Goal: Task Accomplishment & Management: Complete application form

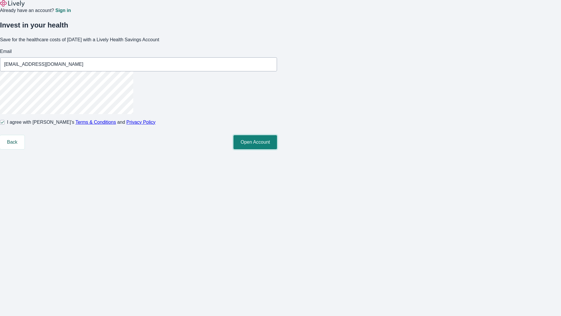
click at [277, 149] on button "Open Account" at bounding box center [256, 142] width 44 height 14
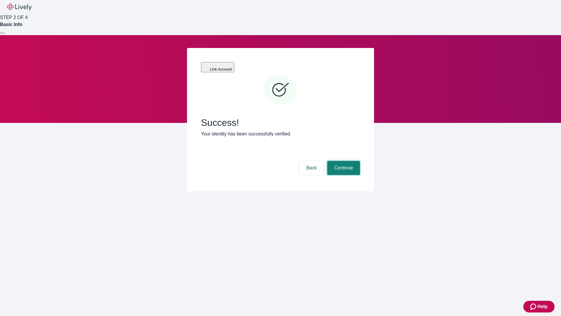
click at [343, 161] on button "Continue" at bounding box center [343, 168] width 33 height 14
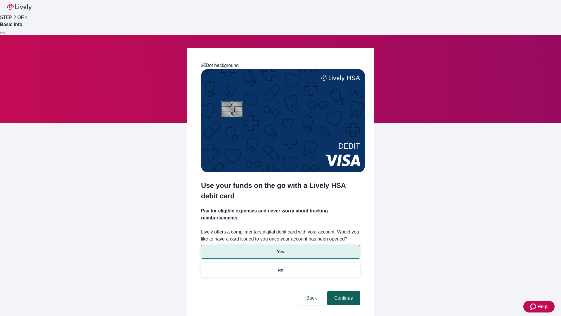
click at [280, 267] on p "No" at bounding box center [281, 270] width 6 height 6
click at [343, 291] on button "Continue" at bounding box center [343, 298] width 33 height 14
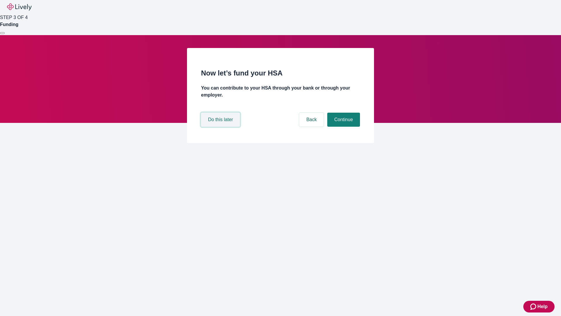
click at [221, 127] on button "Do this later" at bounding box center [220, 120] width 39 height 14
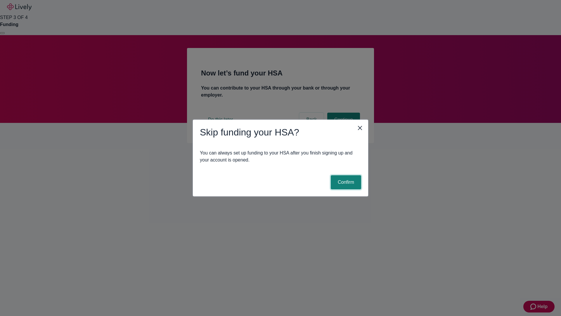
click at [345, 182] on button "Confirm" at bounding box center [346, 182] width 30 height 14
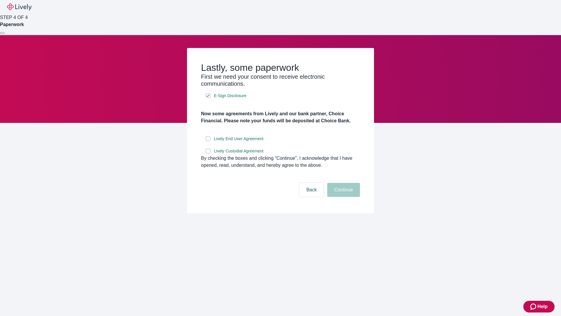
click at [208, 141] on input "Lively End User Agreement" at bounding box center [208, 138] width 5 height 5
checkbox input "true"
click at [208, 153] on input "Lively Custodial Agreement" at bounding box center [208, 151] width 5 height 5
checkbox input "true"
click at [343, 197] on button "Continue" at bounding box center [343, 190] width 33 height 14
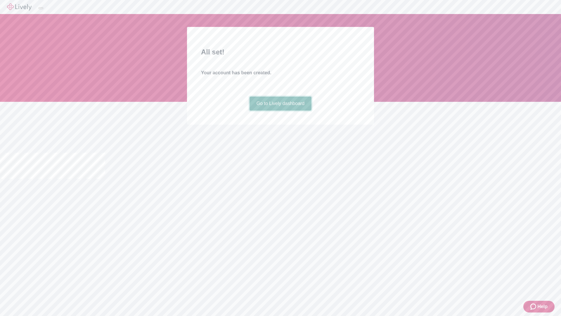
click at [280, 110] on link "Go to Lively dashboard" at bounding box center [281, 103] width 62 height 14
